Goal: Information Seeking & Learning: Learn about a topic

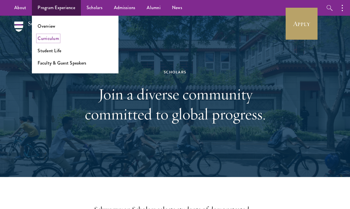
click at [48, 36] on link "Curriculum" at bounding box center [48, 38] width 21 height 7
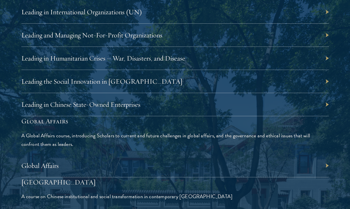
scroll to position [1232, 0]
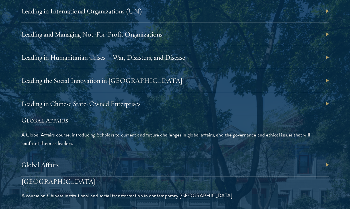
click at [80, 169] on div "Global Affairs" at bounding box center [175, 164] width 308 height 23
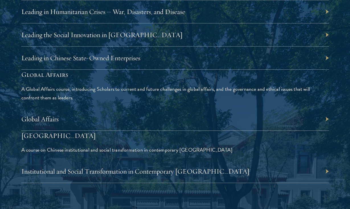
scroll to position [1281, 0]
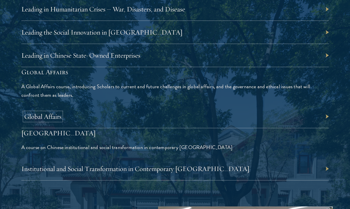
click at [38, 116] on link "Global Affairs" at bounding box center [42, 116] width 37 height 9
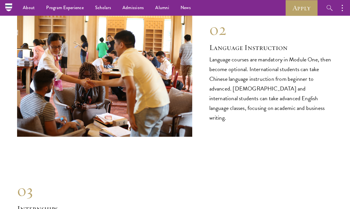
scroll to position [2580, 0]
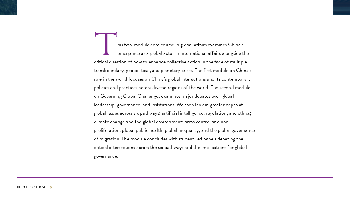
scroll to position [163, 0]
